Goal: Find specific page/section: Find specific page/section

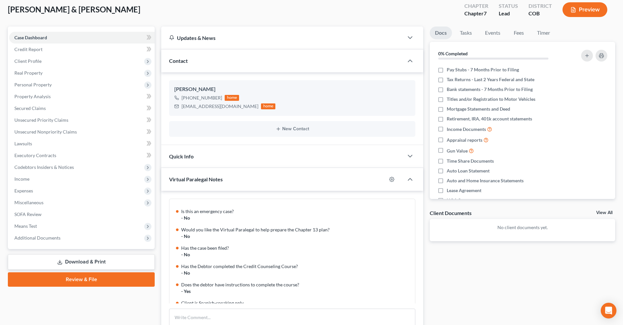
scroll to position [33, 0]
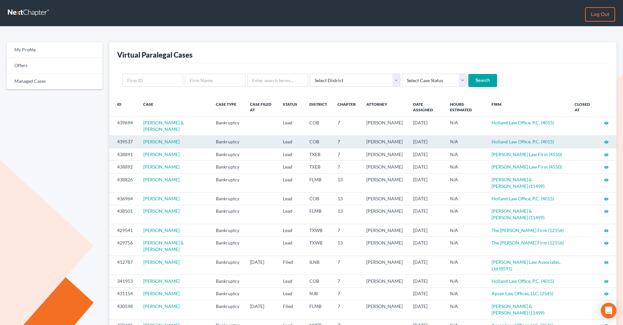
click at [605, 141] on icon "visibility" at bounding box center [606, 142] width 5 height 5
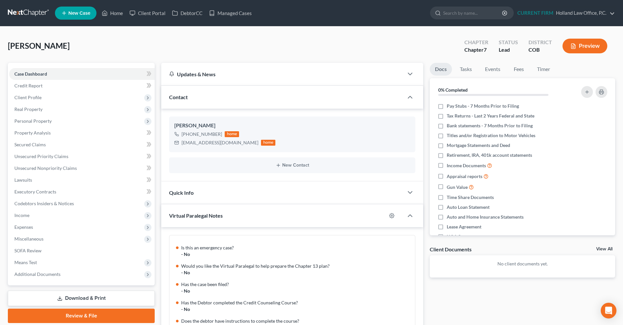
click at [31, 13] on link at bounding box center [29, 13] width 42 height 12
